Goal: Information Seeking & Learning: Learn about a topic

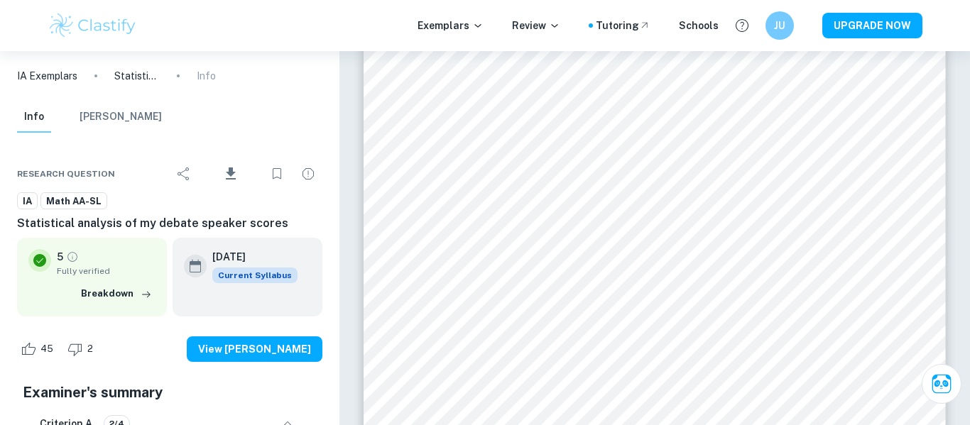
click at [102, 28] on img at bounding box center [93, 25] width 90 height 28
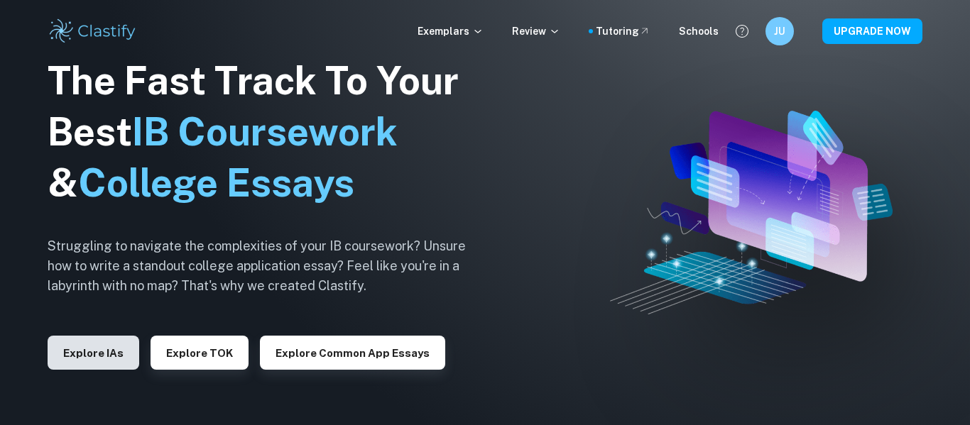
click at [101, 348] on button "Explore IAs" at bounding box center [94, 353] width 92 height 34
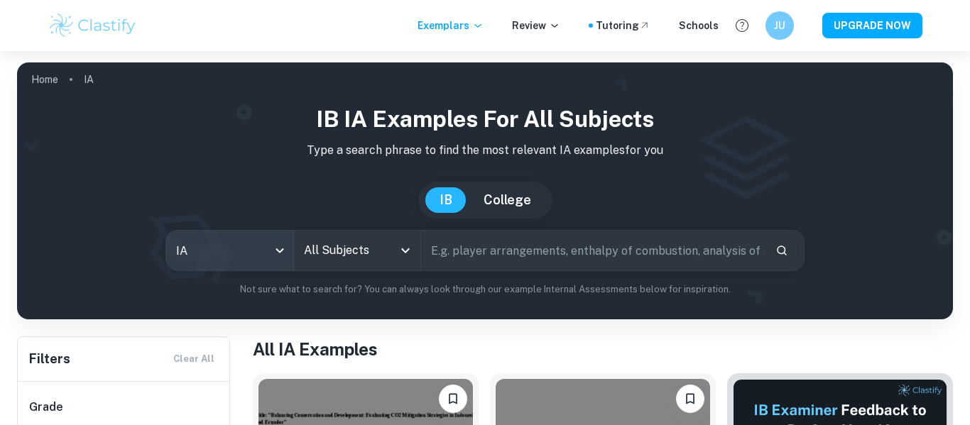
click at [184, 245] on body "We value your privacy We use cookies to enhance your browsing experience, serve…" at bounding box center [485, 263] width 970 height 425
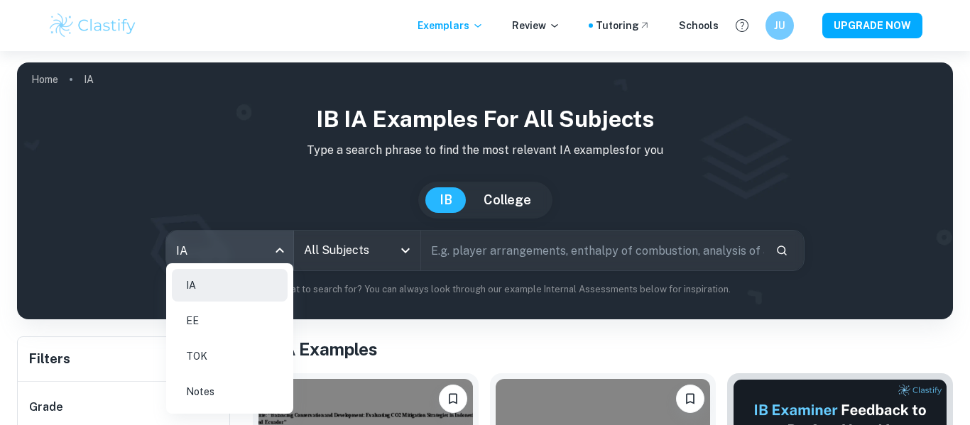
click at [362, 243] on div at bounding box center [485, 212] width 970 height 425
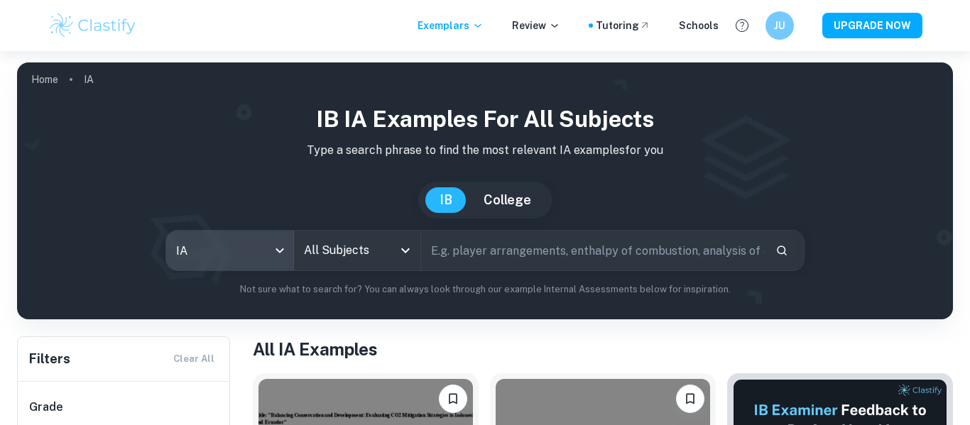
click at [361, 248] on input "All Subjects" at bounding box center [346, 250] width 93 height 27
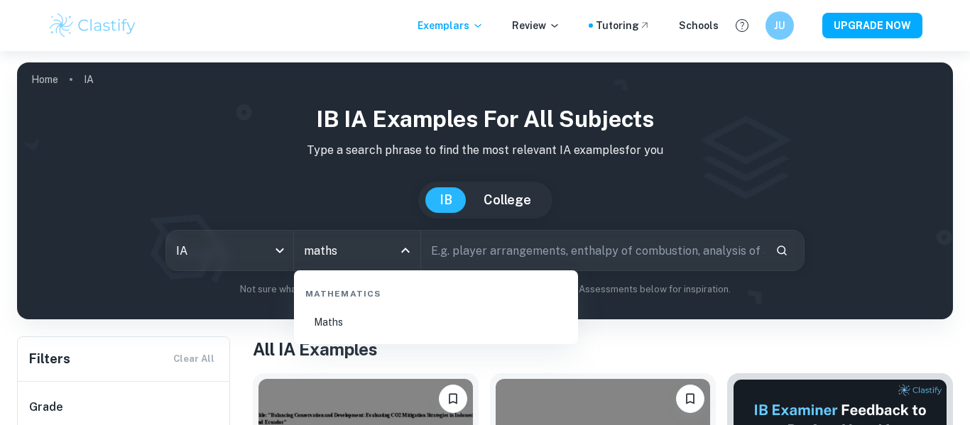
click at [357, 320] on li "Maths" at bounding box center [436, 322] width 273 height 33
type input "Maths"
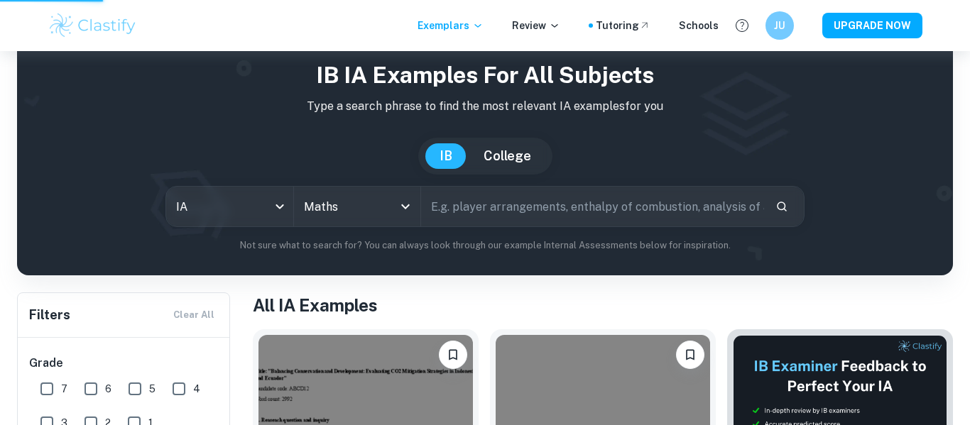
scroll to position [45, 0]
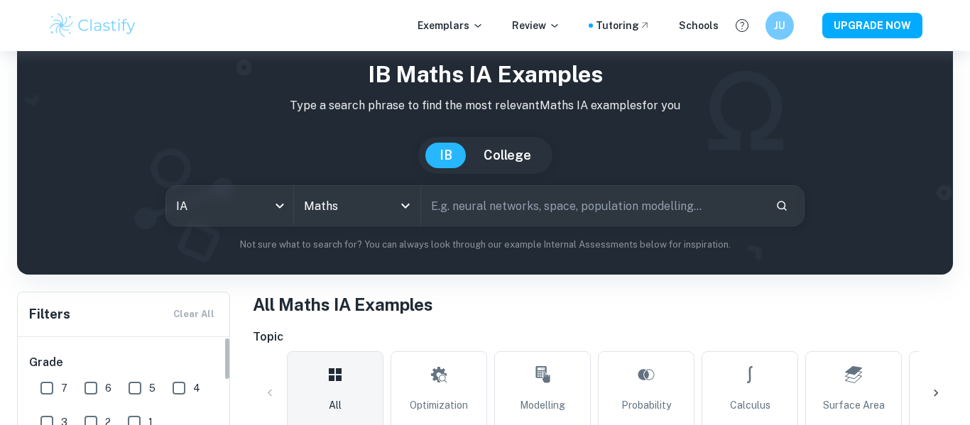
scroll to position [138, 0]
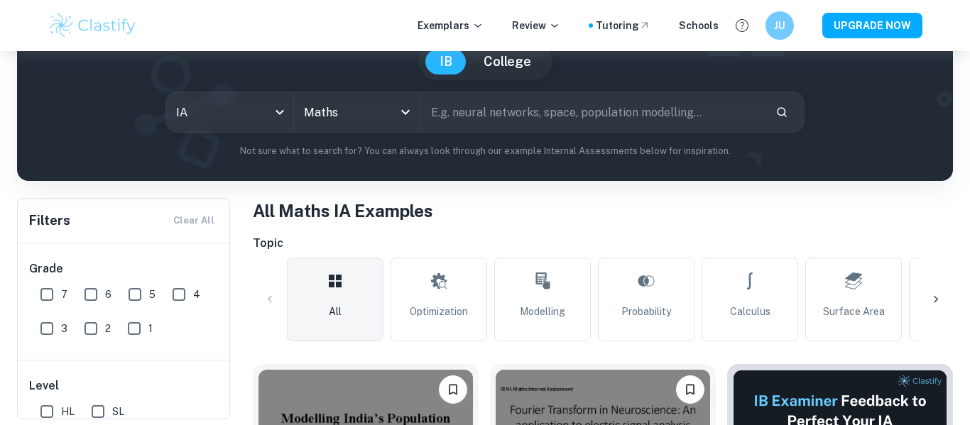
click at [42, 297] on input "7" at bounding box center [47, 294] width 28 height 28
checkbox input "true"
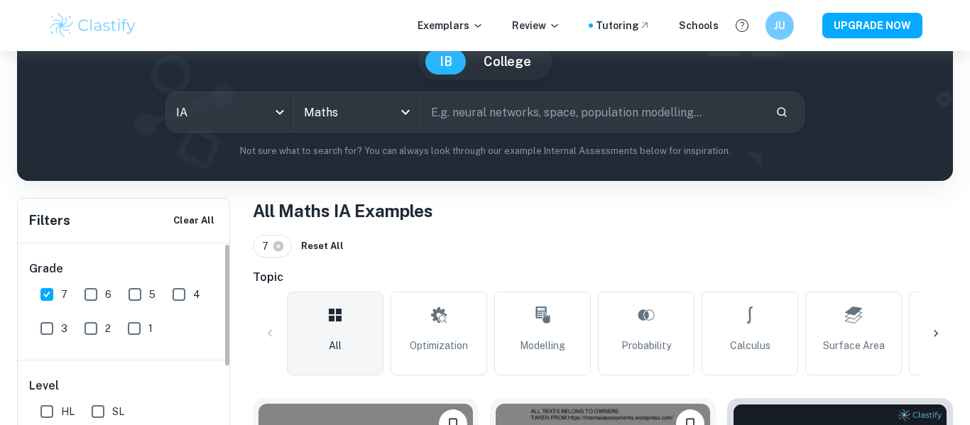
scroll to position [318, 0]
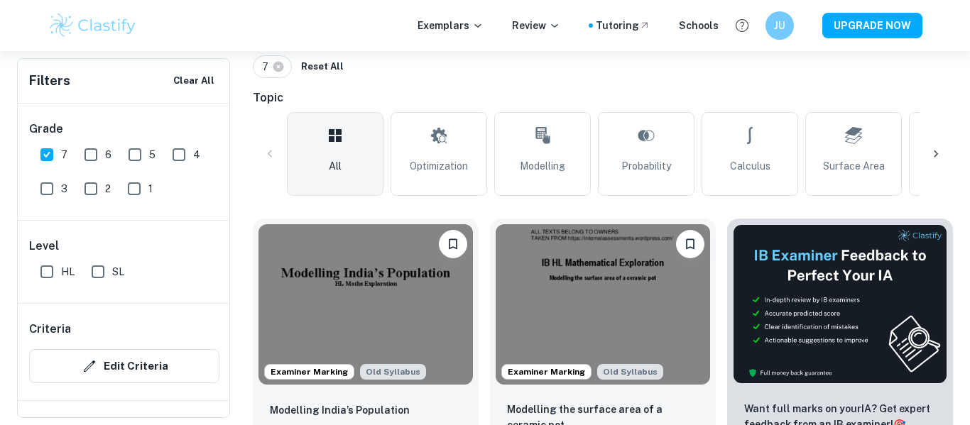
click at [96, 269] on input "SL" at bounding box center [98, 272] width 28 height 28
checkbox input "true"
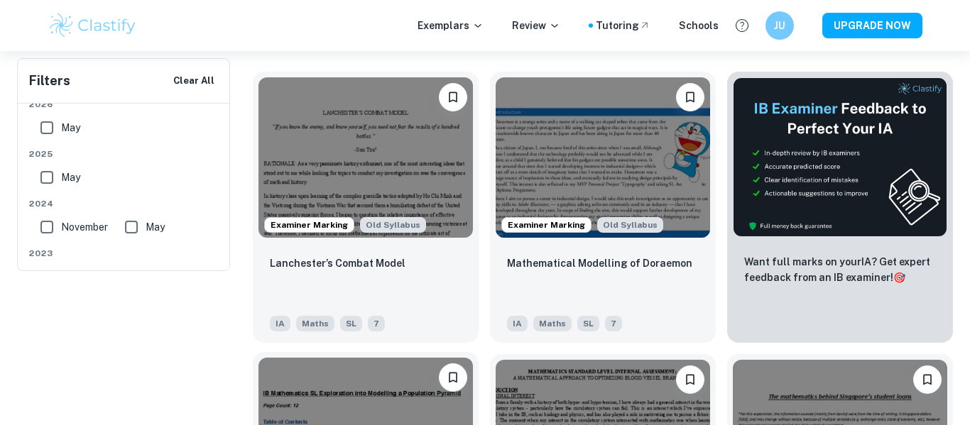
scroll to position [0, 0]
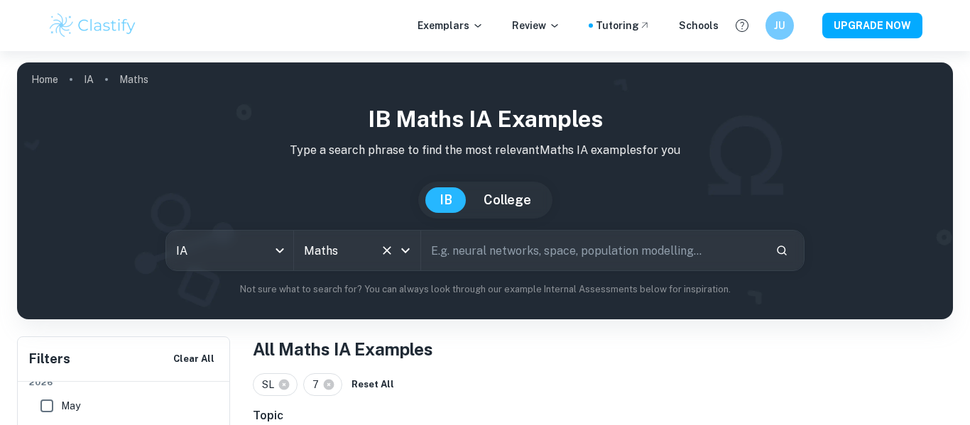
click at [383, 253] on icon "Clear" at bounding box center [387, 250] width 14 height 14
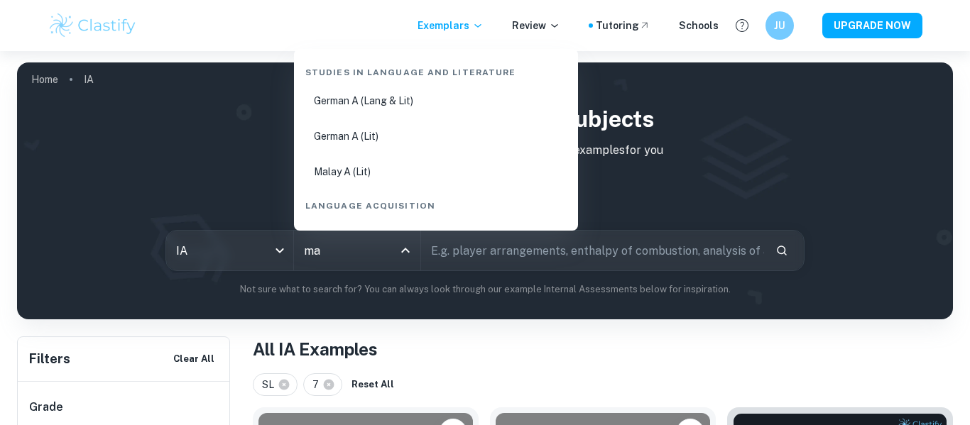
type input "mat"
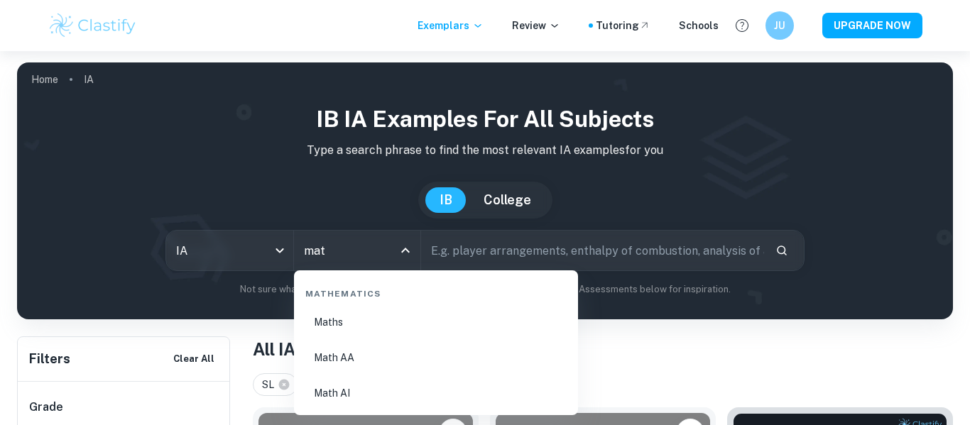
click at [350, 364] on li "Math AA" at bounding box center [436, 357] width 273 height 33
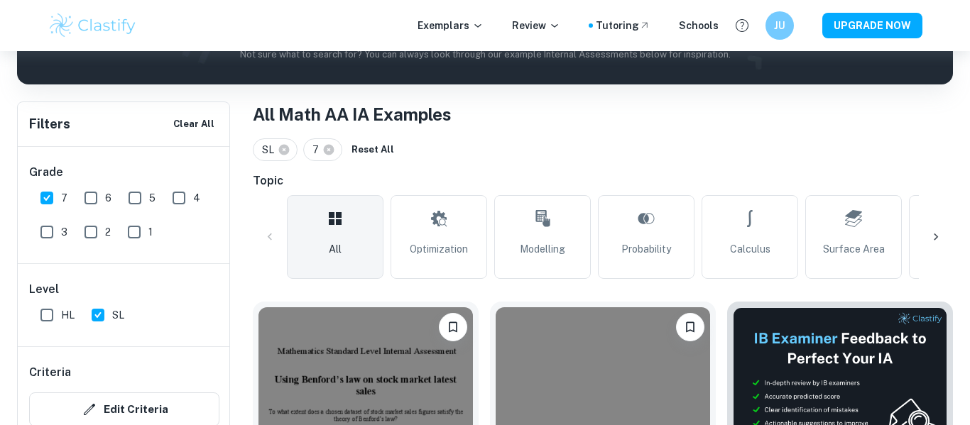
scroll to position [270, 0]
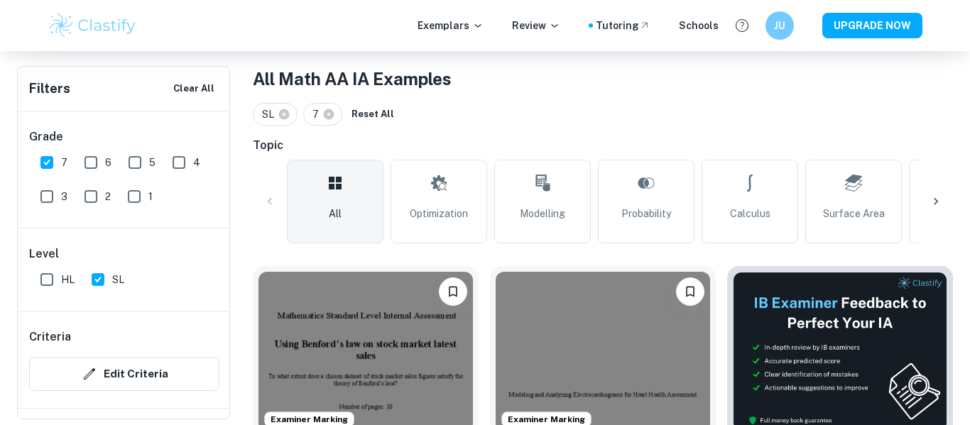
click at [407, 326] on img at bounding box center [365, 352] width 214 height 160
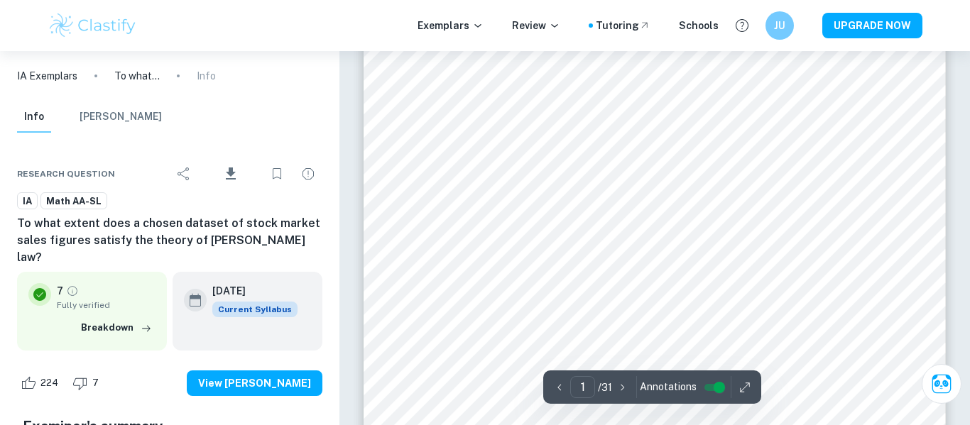
scroll to position [54, 0]
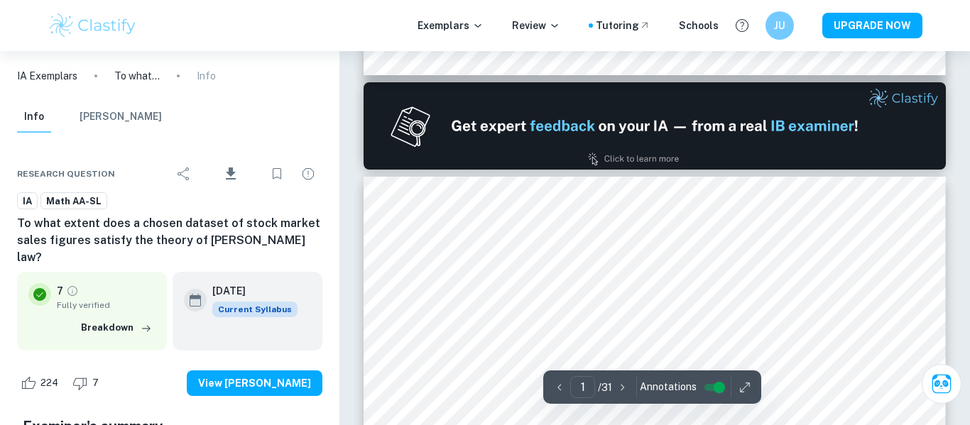
type input "2"
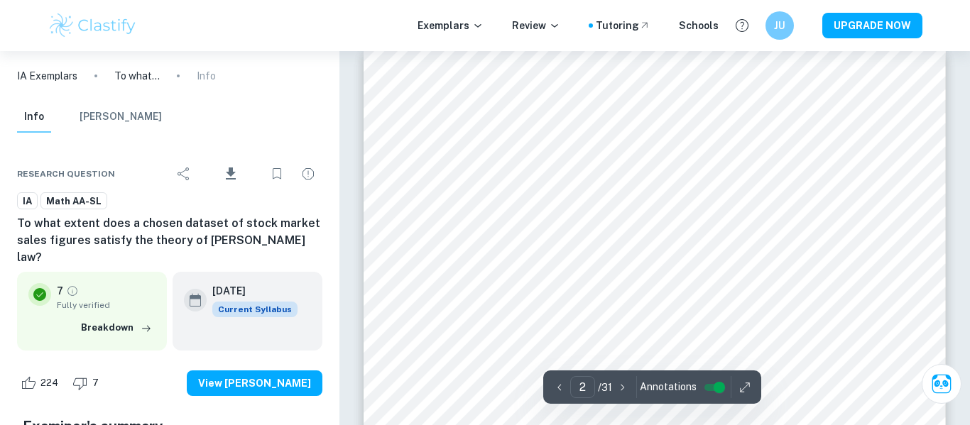
scroll to position [935, 0]
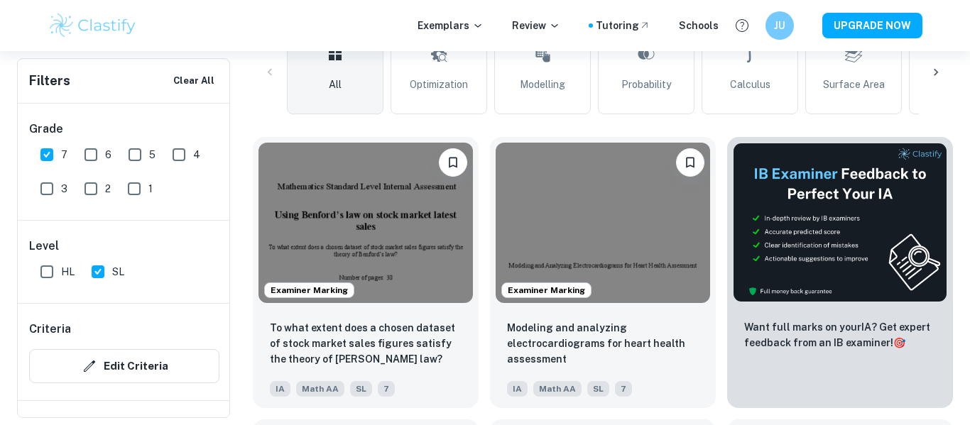
scroll to position [415, 0]
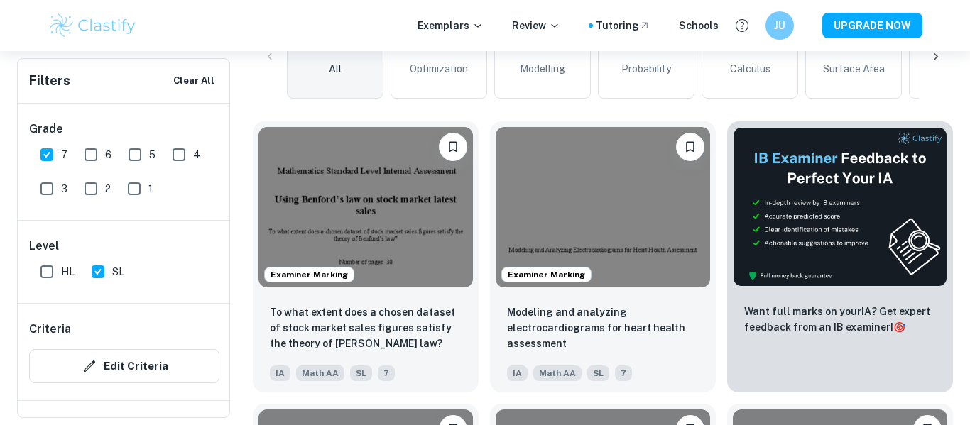
click at [931, 59] on icon at bounding box center [936, 57] width 14 height 14
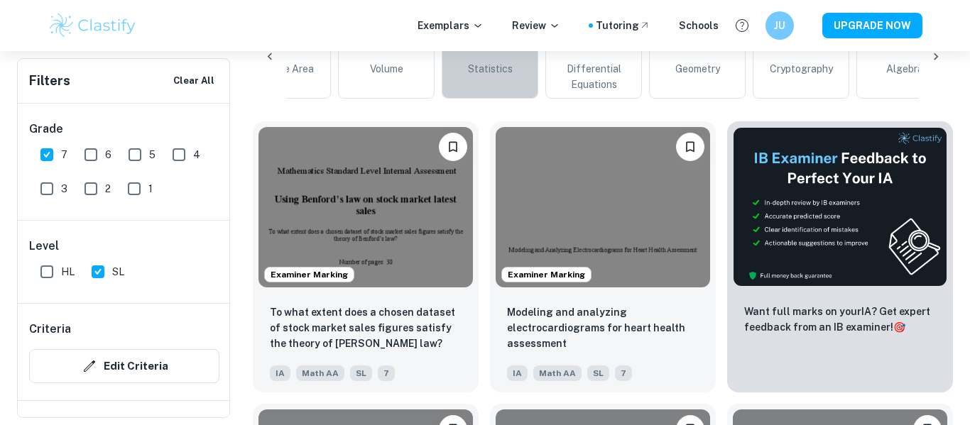
click at [507, 71] on span "Statistics" at bounding box center [490, 69] width 45 height 16
type input "Statistics"
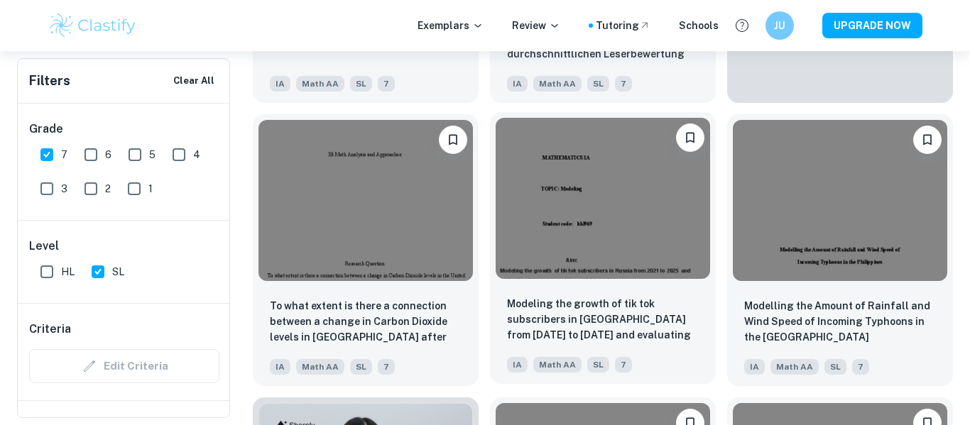
scroll to position [717, 0]
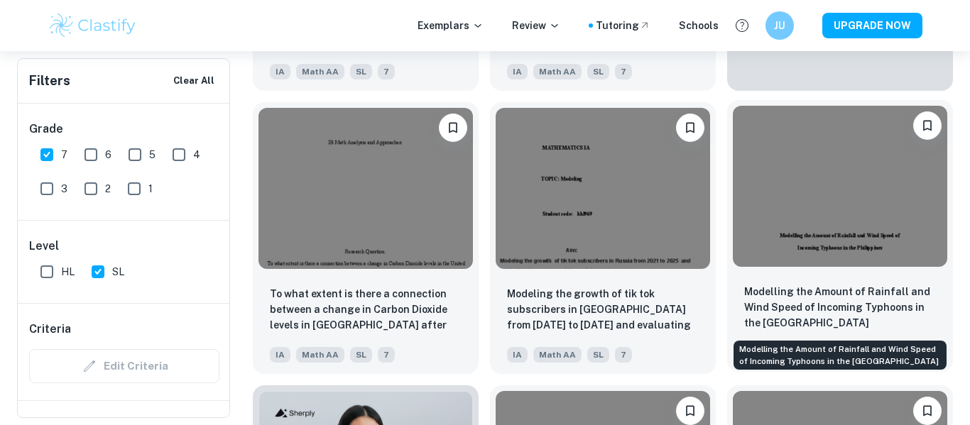
click at [823, 305] on p "Modelling the Amount of Rainfall and Wind Speed of Incoming Typhoons in the [GE…" at bounding box center [840, 307] width 192 height 47
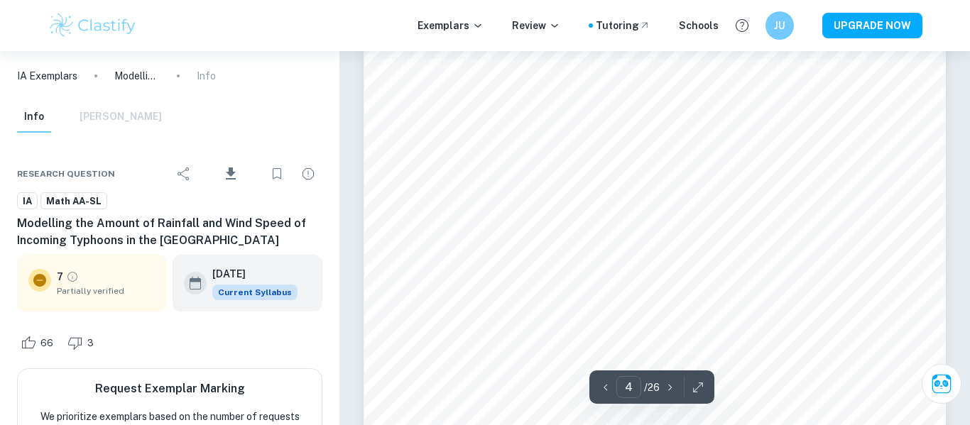
scroll to position [2819, 0]
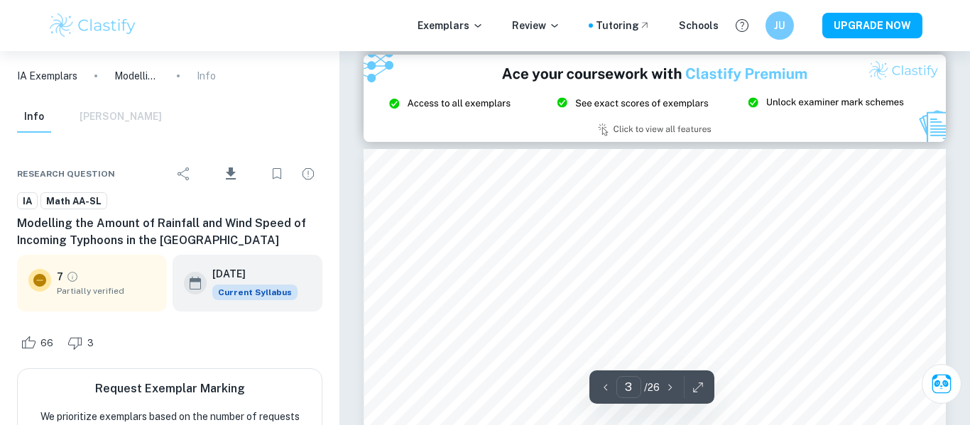
type input "2"
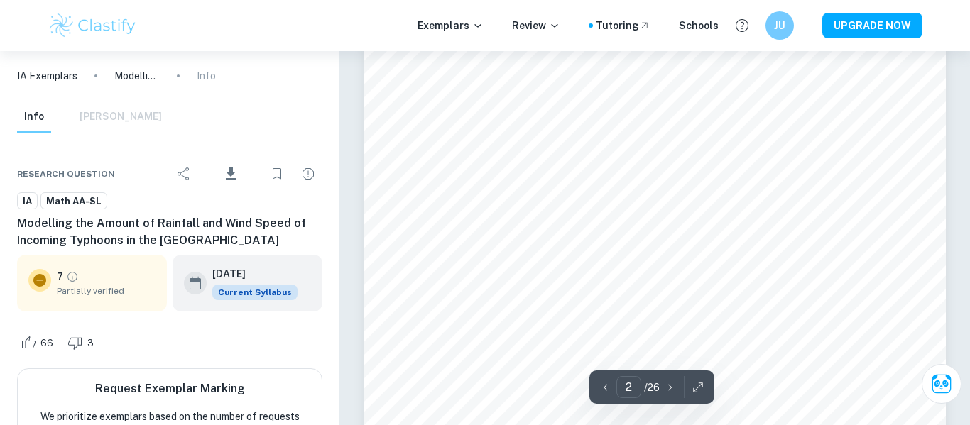
scroll to position [881, 0]
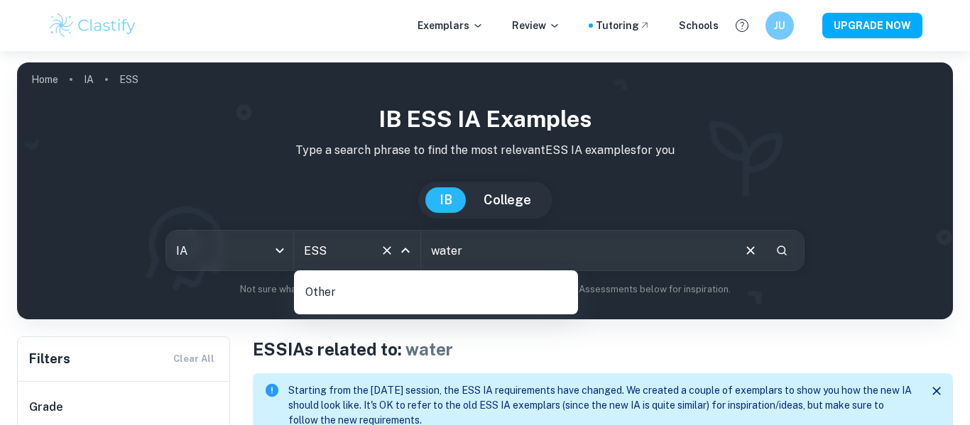
type input "ES"
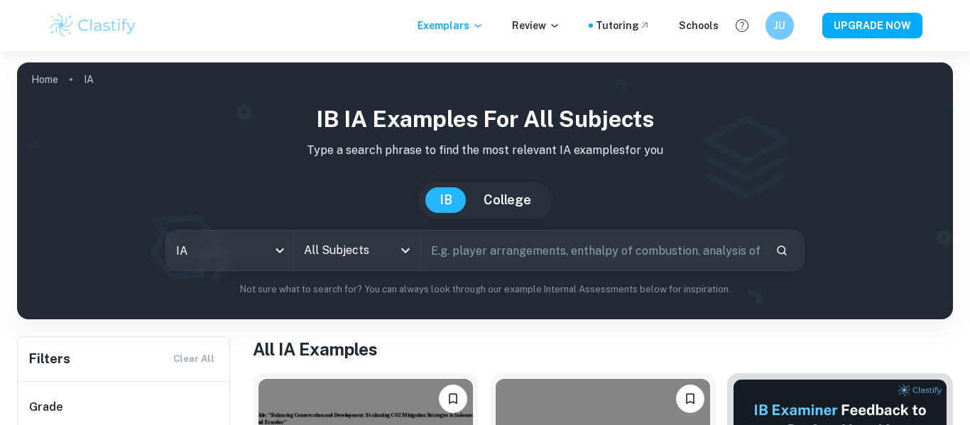
click at [374, 242] on input "All Subjects" at bounding box center [346, 250] width 93 height 27
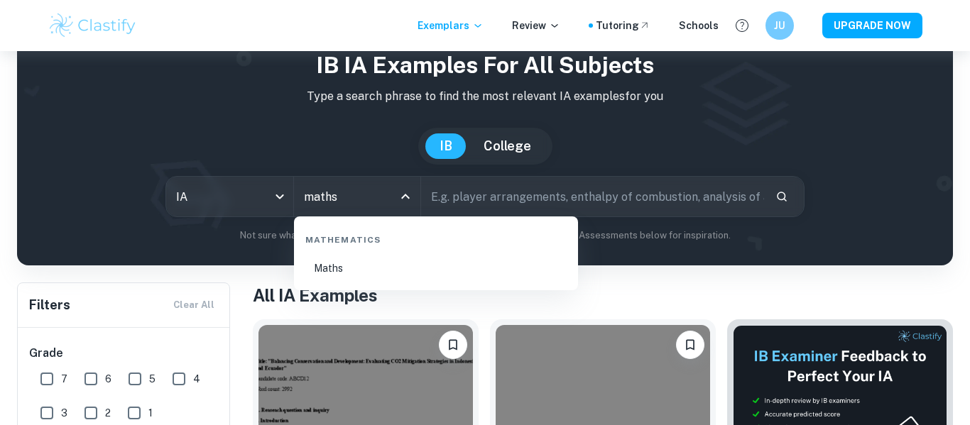
scroll to position [47, 0]
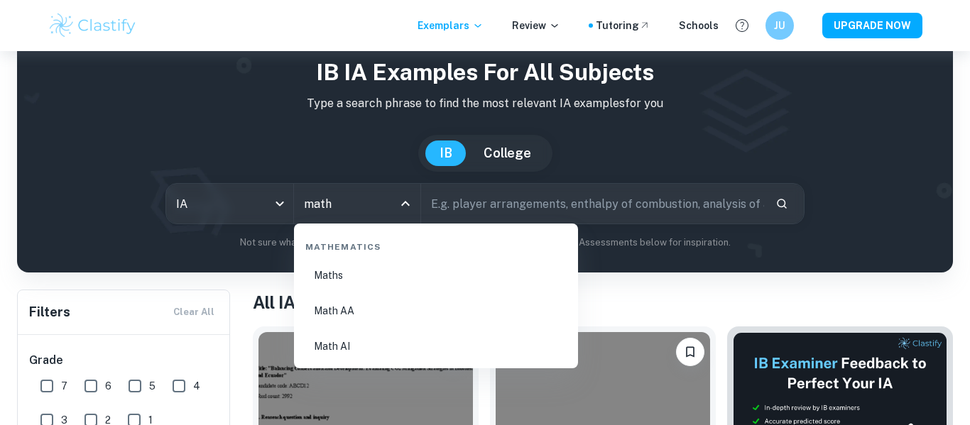
click at [359, 317] on li "Math AA" at bounding box center [436, 311] width 273 height 33
type input "Math AA"
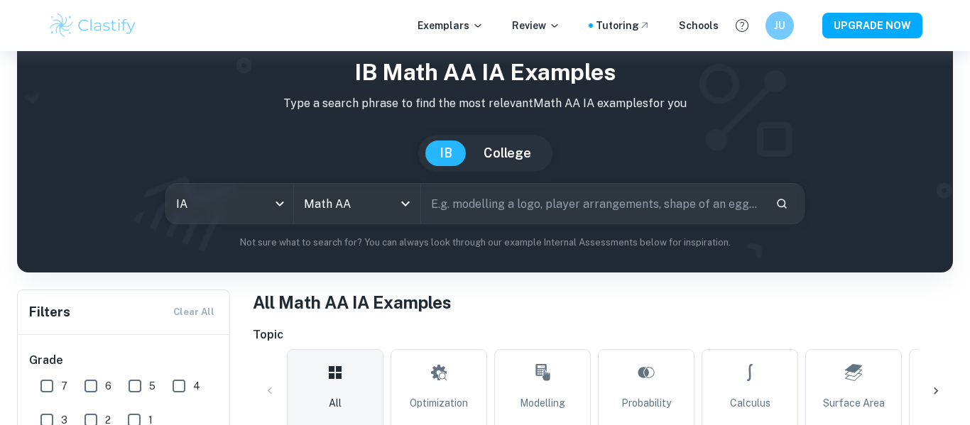
scroll to position [205, 0]
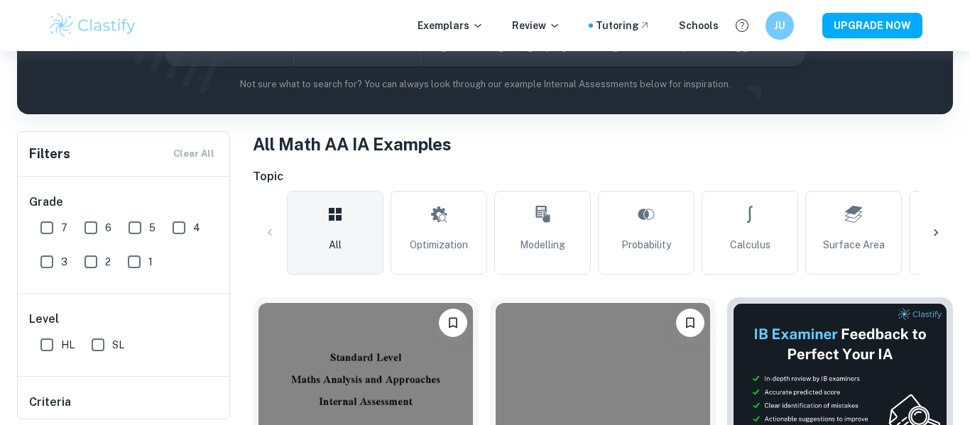
click at [937, 230] on icon at bounding box center [936, 233] width 14 height 14
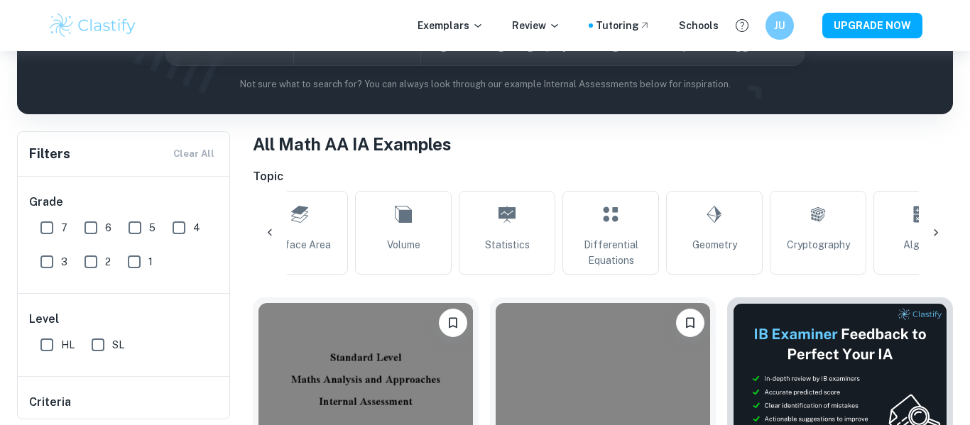
scroll to position [0, 571]
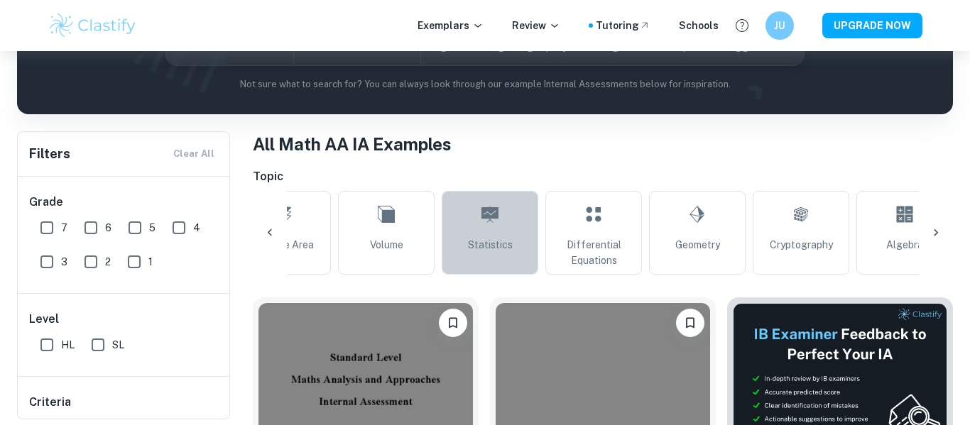
click at [462, 225] on link "Statistics" at bounding box center [490, 233] width 97 height 84
type input "Statistics"
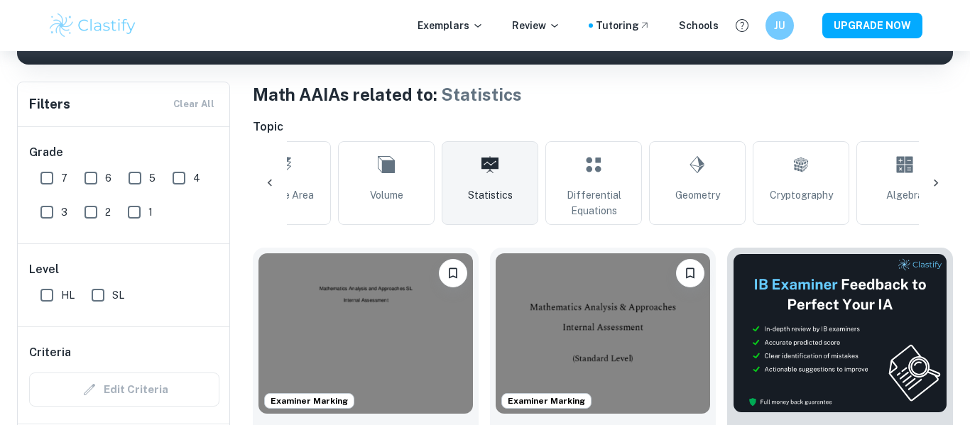
scroll to position [400, 0]
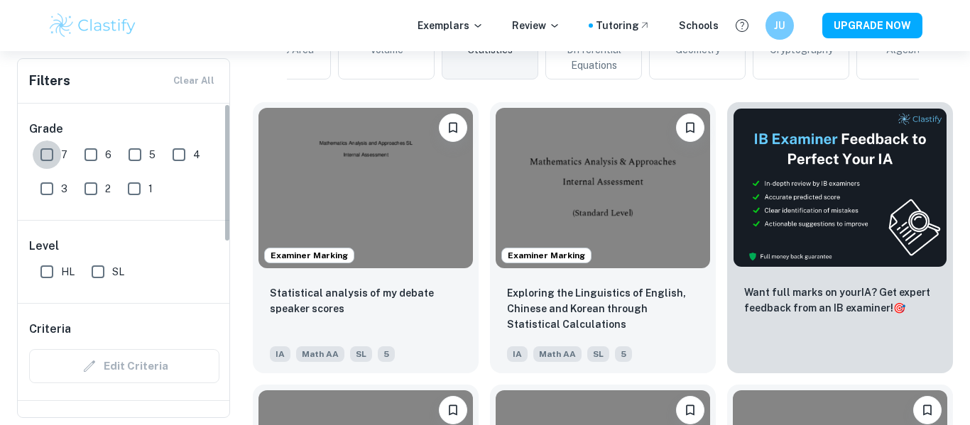
click at [47, 151] on input "7" at bounding box center [47, 155] width 28 height 28
checkbox input "true"
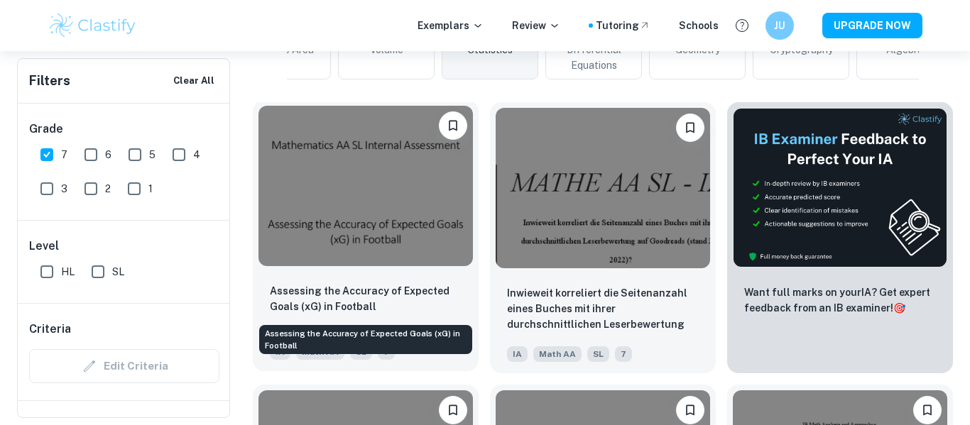
click at [375, 295] on p "Assessing the Accuracy of Expected Goals (xG) in Football" at bounding box center [366, 298] width 192 height 31
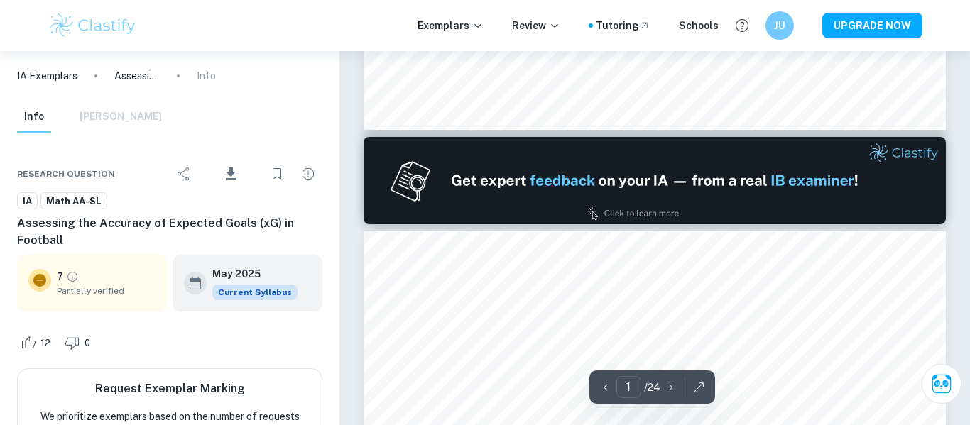
type input "2"
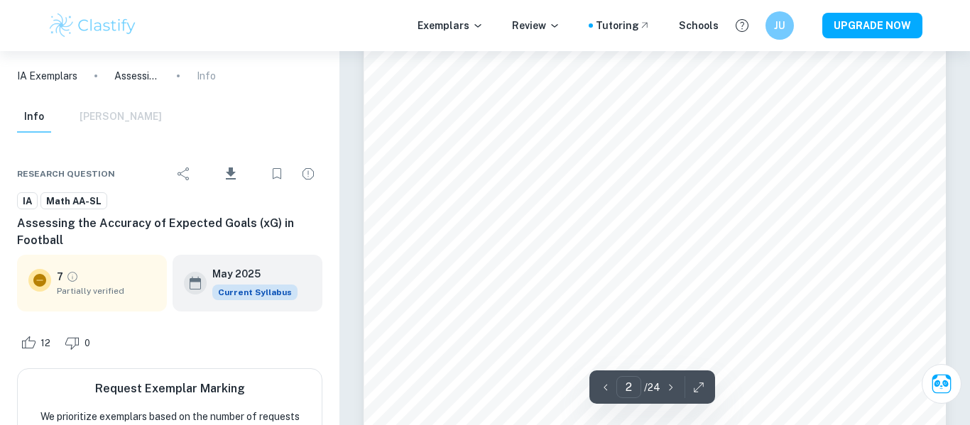
scroll to position [907, 0]
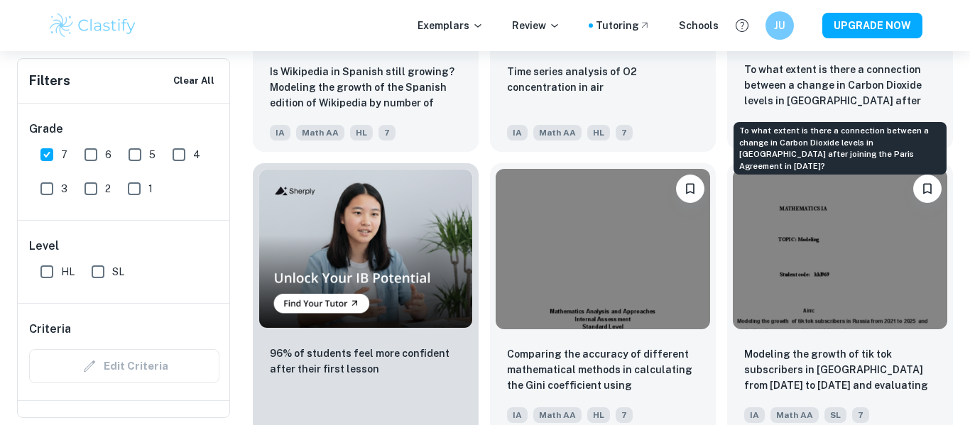
scroll to position [942, 0]
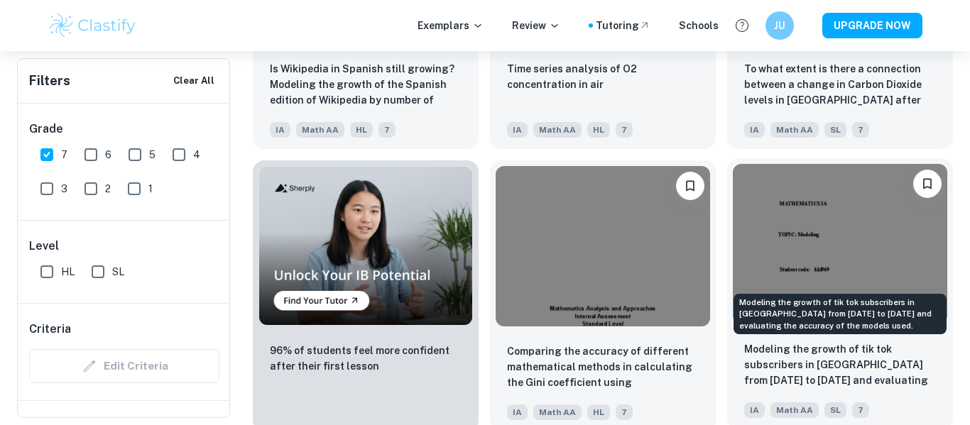
click at [792, 356] on p "Modeling the growth of tik tok subscribers in Russia from 2021 to 2025 and eval…" at bounding box center [840, 365] width 192 height 48
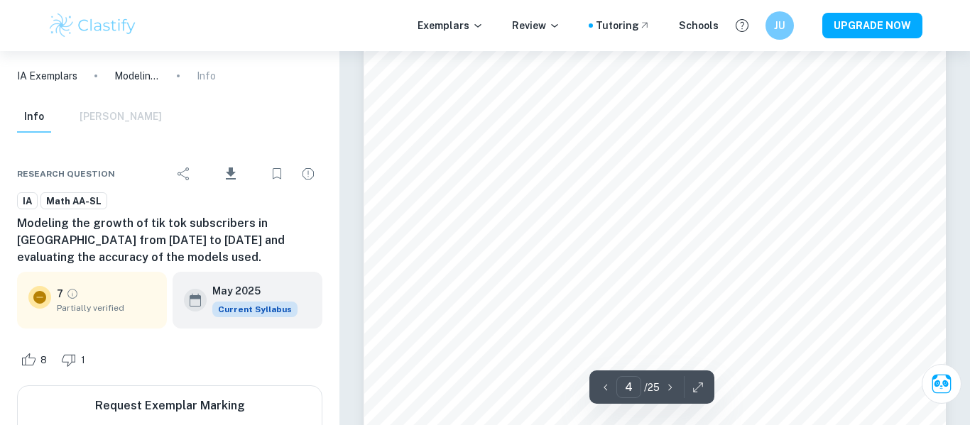
scroll to position [2529, 0]
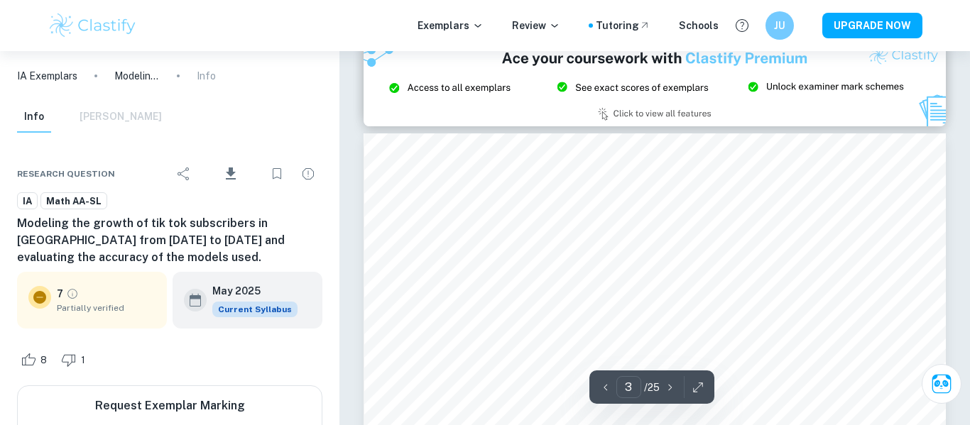
type input "2"
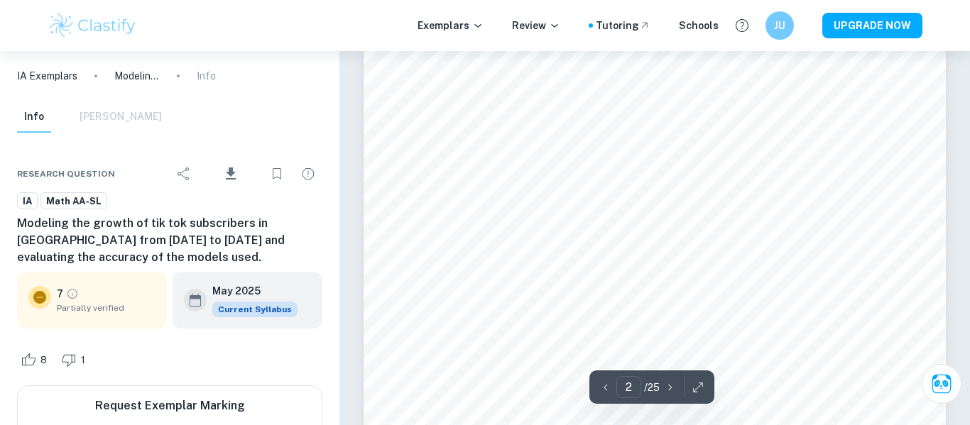
scroll to position [970, 0]
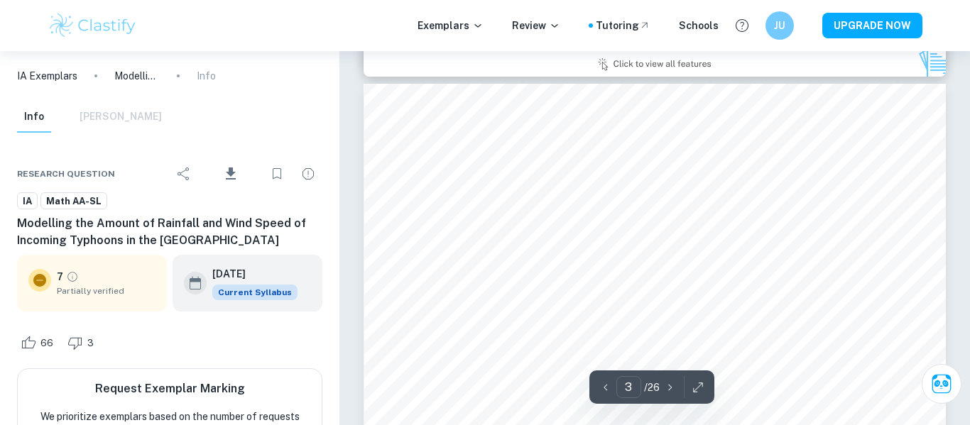
scroll to position [1703, 0]
